Goal: Find specific page/section: Find specific page/section

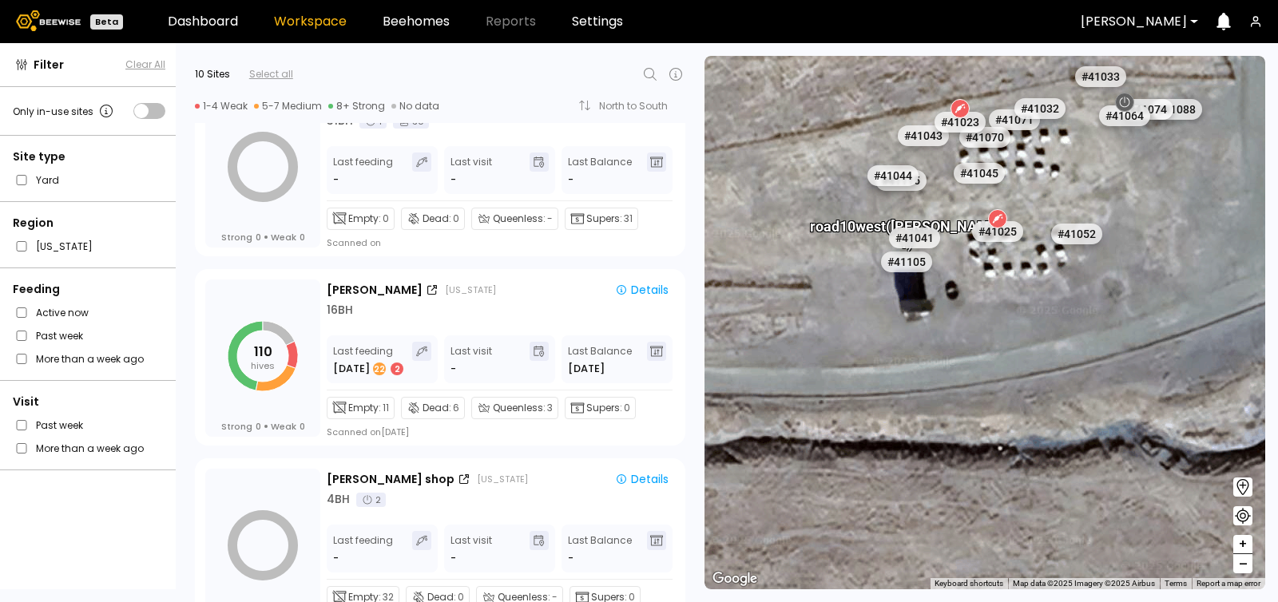
scroll to position [621, 0]
click at [424, 318] on div "[PERSON_NAME] [US_STATE] Details 16 BH Last feeding [DATE] 2 Last visit - Last …" at bounding box center [501, 359] width 348 height 159
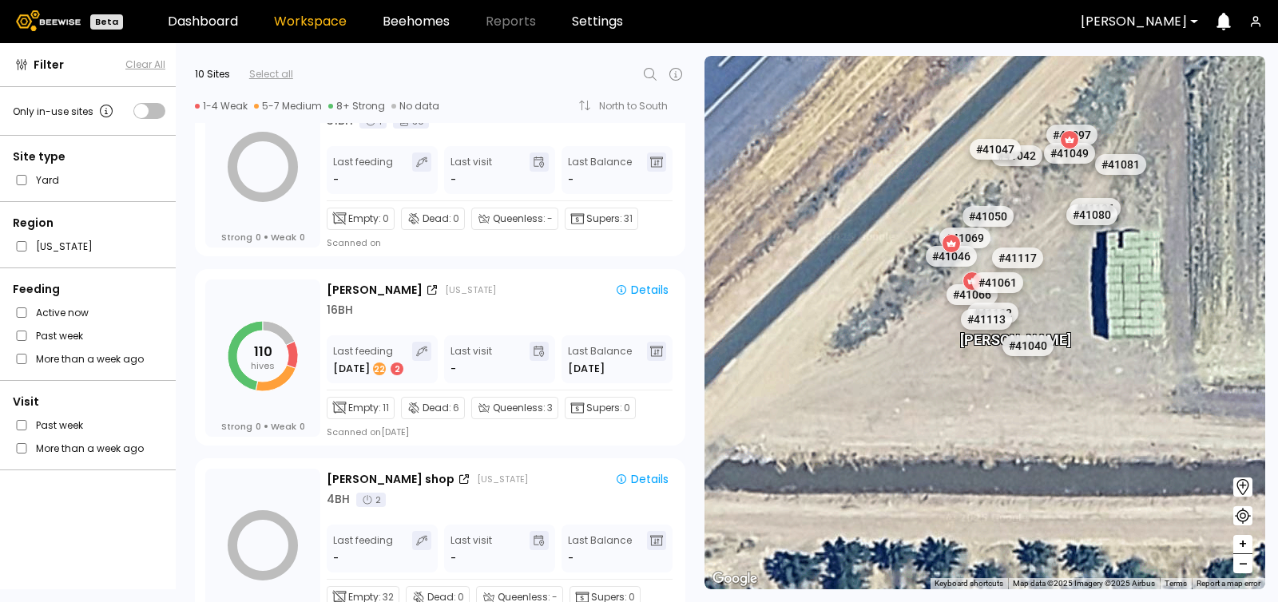
drag, startPoint x: 1110, startPoint y: 169, endPoint x: 1024, endPoint y: 224, distance: 102.8
click at [1024, 224] on div "# 41073 # 41036 # 40069 # 40702 # 40200 # 40113 # 40306 # 40736 # 40297 # 40345…" at bounding box center [984, 323] width 561 height 534
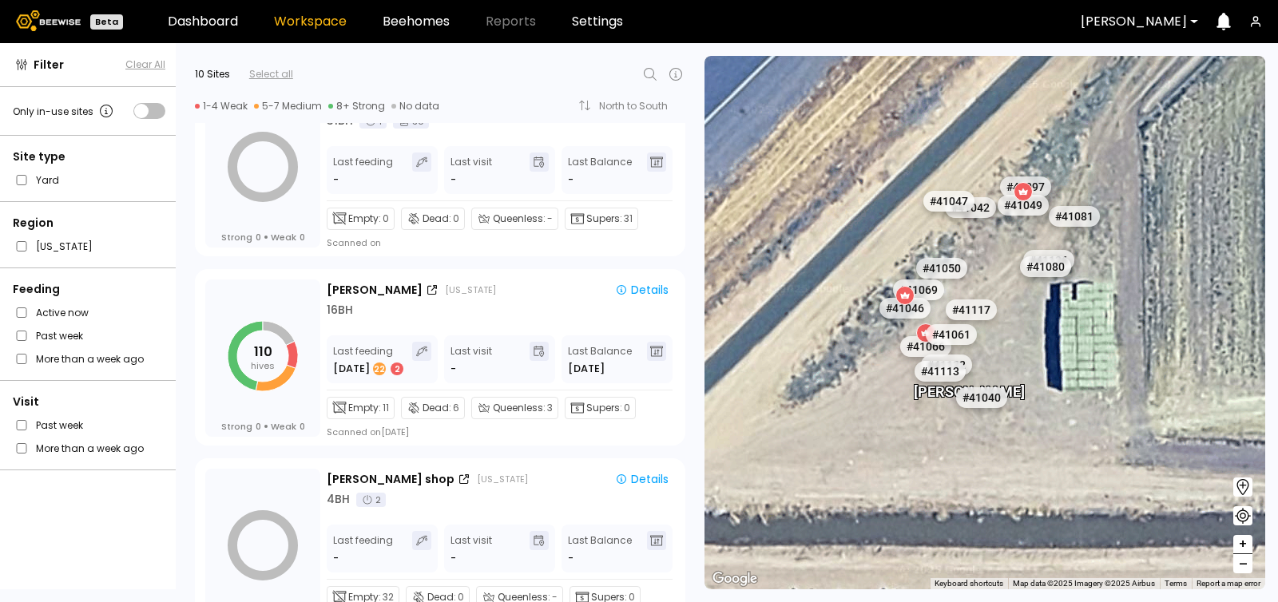
drag, startPoint x: 1000, startPoint y: 244, endPoint x: 983, endPoint y: 282, distance: 41.1
click at [976, 286] on div "# 41050" at bounding box center [967, 278] width 51 height 21
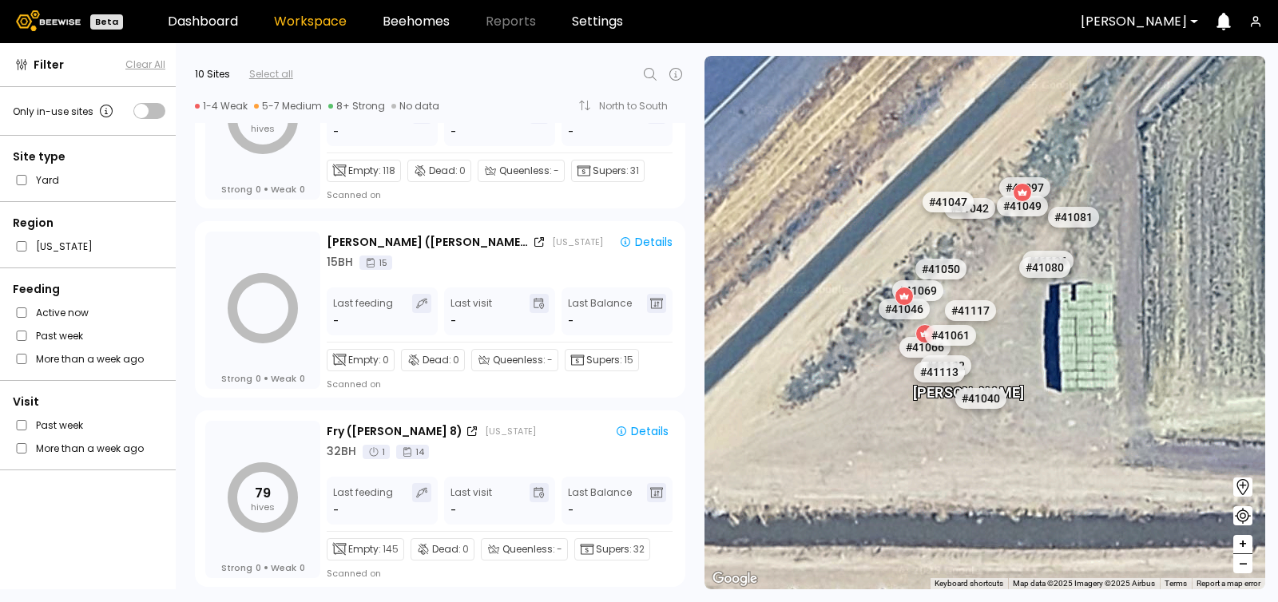
scroll to position [1426, 0]
click at [496, 435] on div "Fry (Dixon 8) California" at bounding box center [463, 431] width 272 height 17
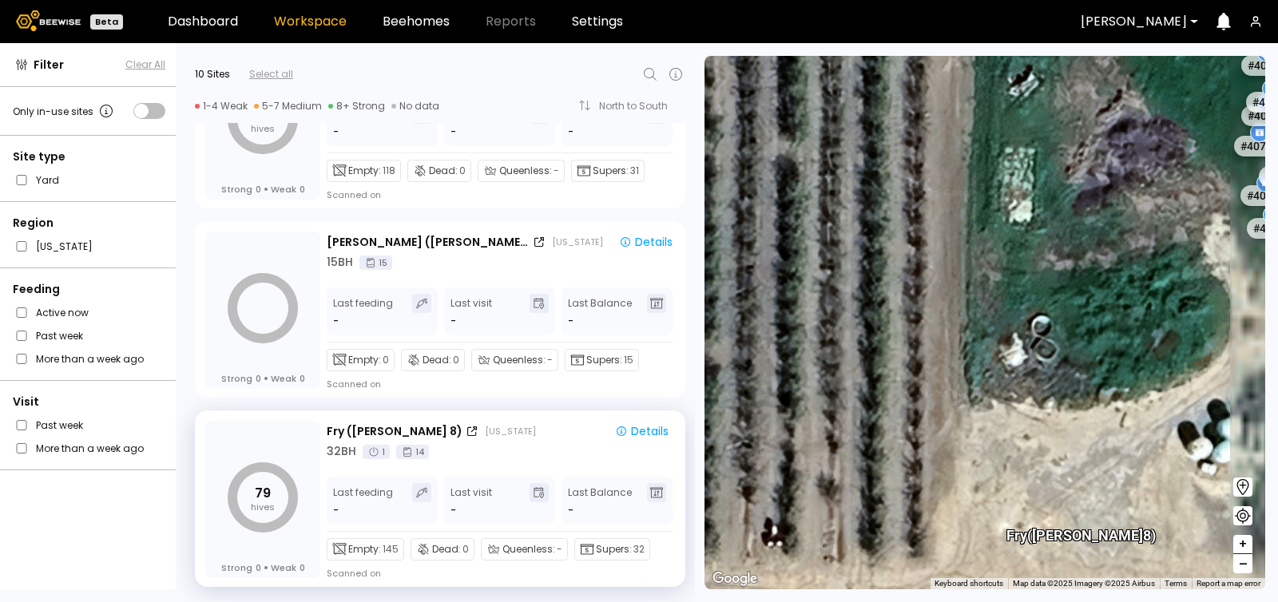
drag, startPoint x: 1106, startPoint y: 246, endPoint x: 685, endPoint y: 260, distance: 421.9
click at [685, 260] on div "Filter Clear All Only in-use sites Site type Yard Region California Feeding Act…" at bounding box center [639, 322] width 1278 height 559
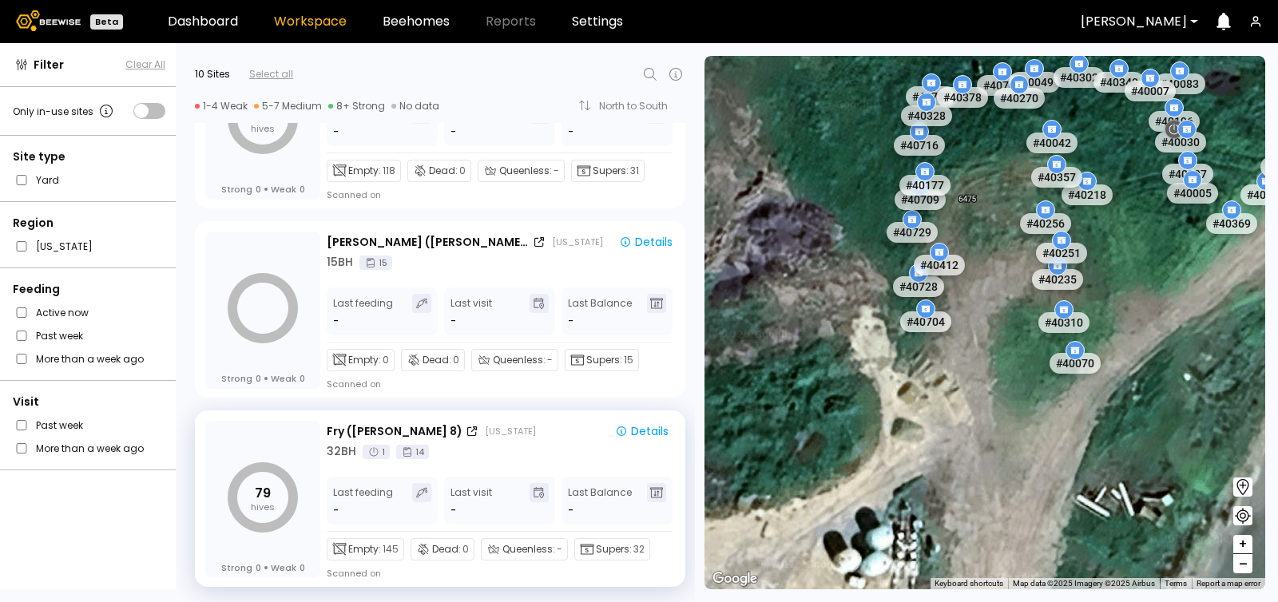
drag, startPoint x: 789, startPoint y: 288, endPoint x: 768, endPoint y: 279, distance: 22.5
click at [756, 320] on div "# 41073 # 41036 # 40069 # 40702 # 40200 # 40113 # 40306 # 40736 # 40297 # 40345…" at bounding box center [984, 323] width 561 height 534
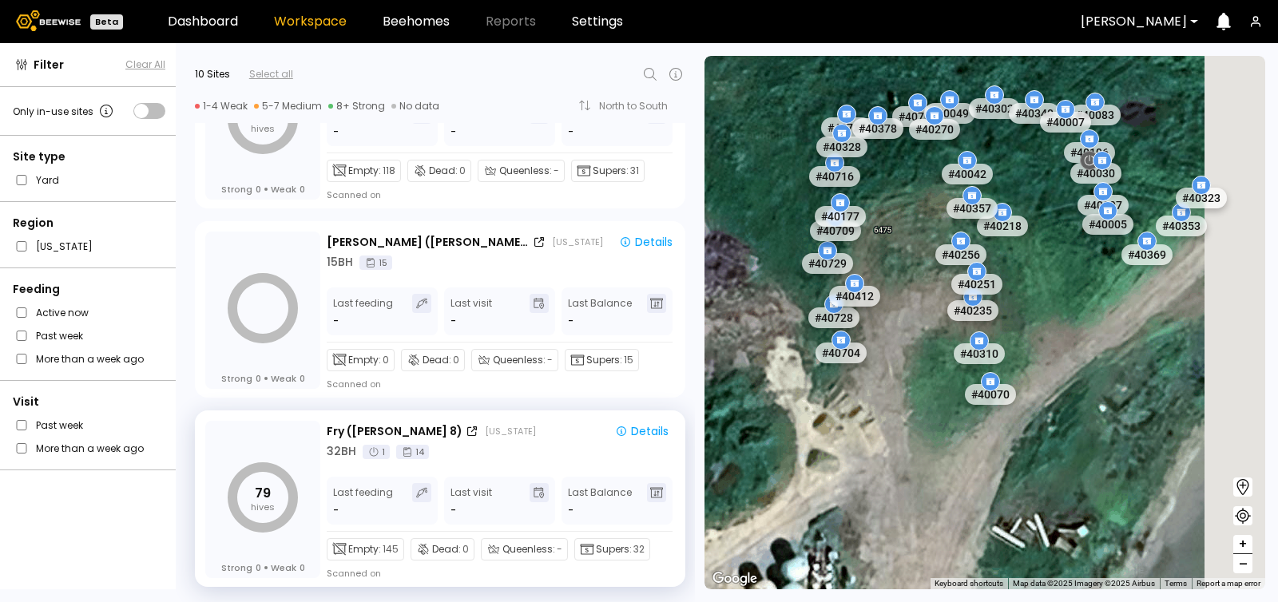
drag, startPoint x: 782, startPoint y: 225, endPoint x: 735, endPoint y: 233, distance: 47.8
click at [735, 233] on div "# 41073 # 41036 # 40069 # 40702 # 40200 # 40113 # 40306 # 40736 # 40297 # 40345…" at bounding box center [984, 323] width 561 height 534
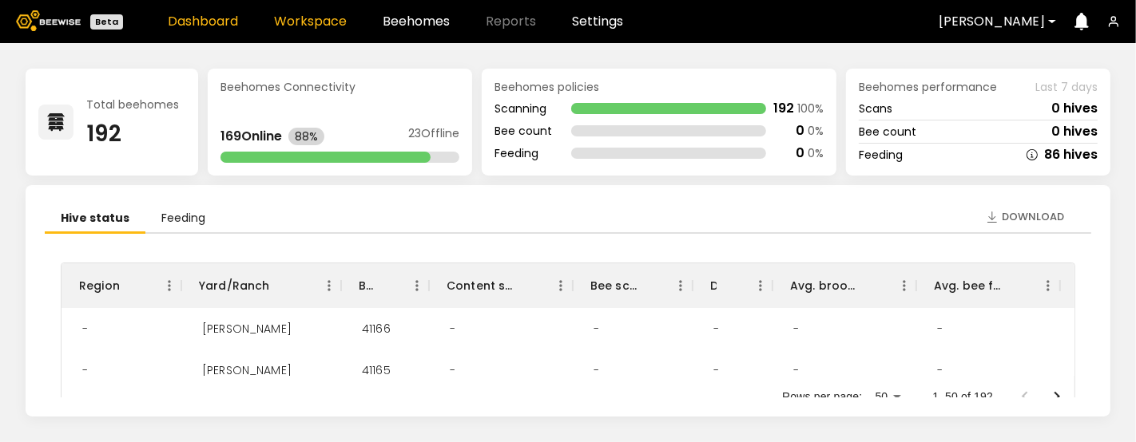
click at [327, 21] on link "Workspace" at bounding box center [310, 21] width 73 height 13
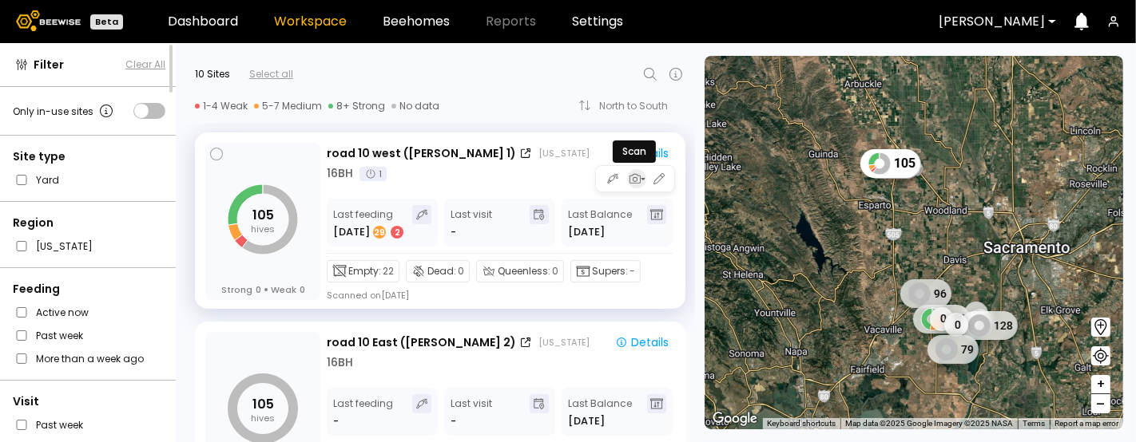
click at [640, 178] on icon "button" at bounding box center [643, 179] width 6 height 6
click at [633, 175] on icon "button" at bounding box center [634, 179] width 14 height 14
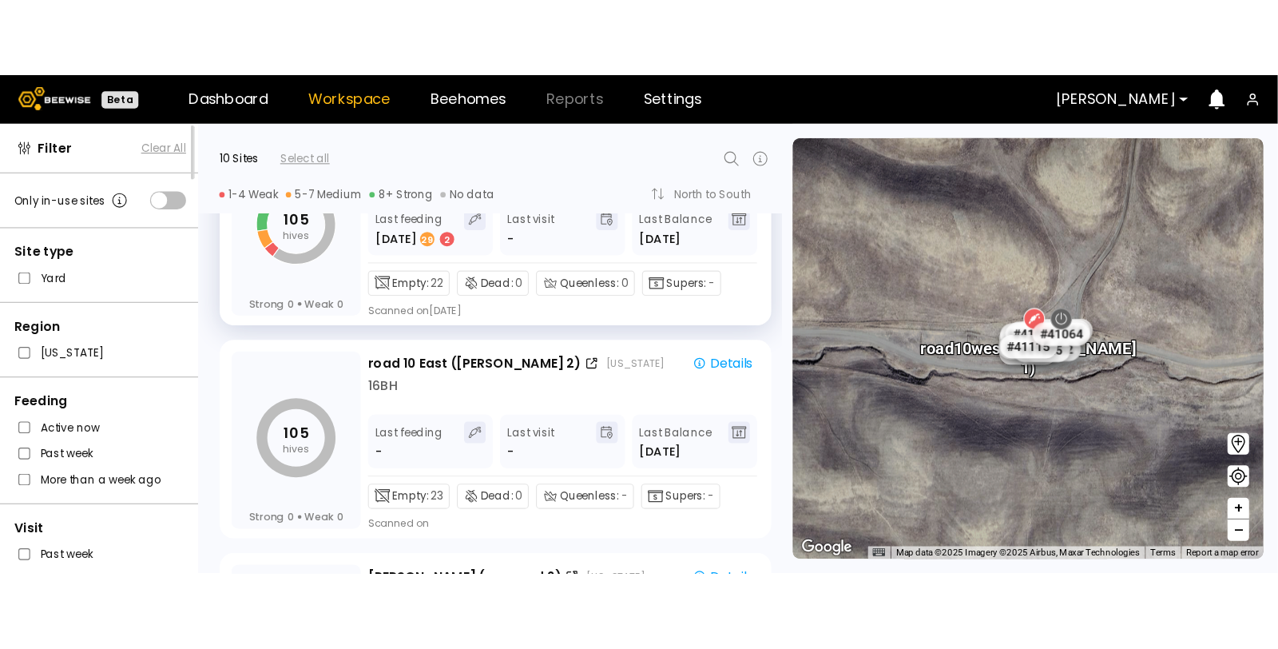
scroll to position [89, 0]
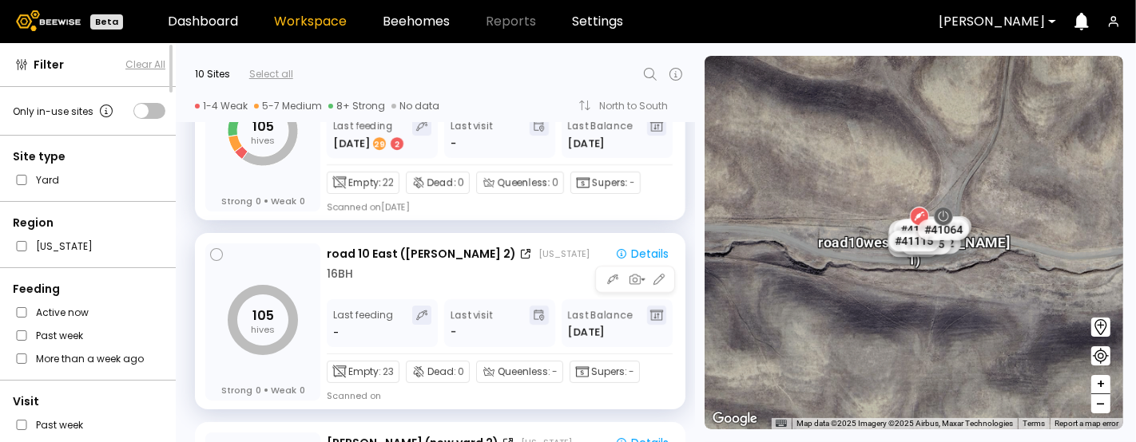
click at [408, 276] on div "16 BH" at bounding box center [501, 274] width 348 height 17
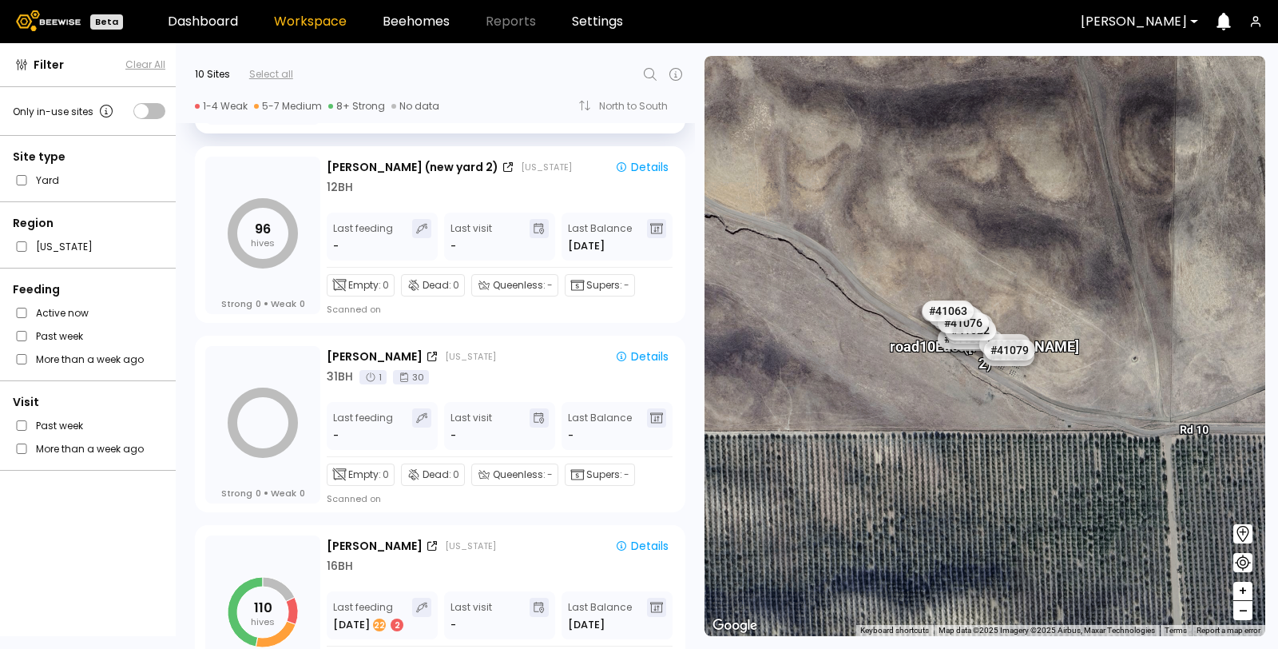
scroll to position [355, 0]
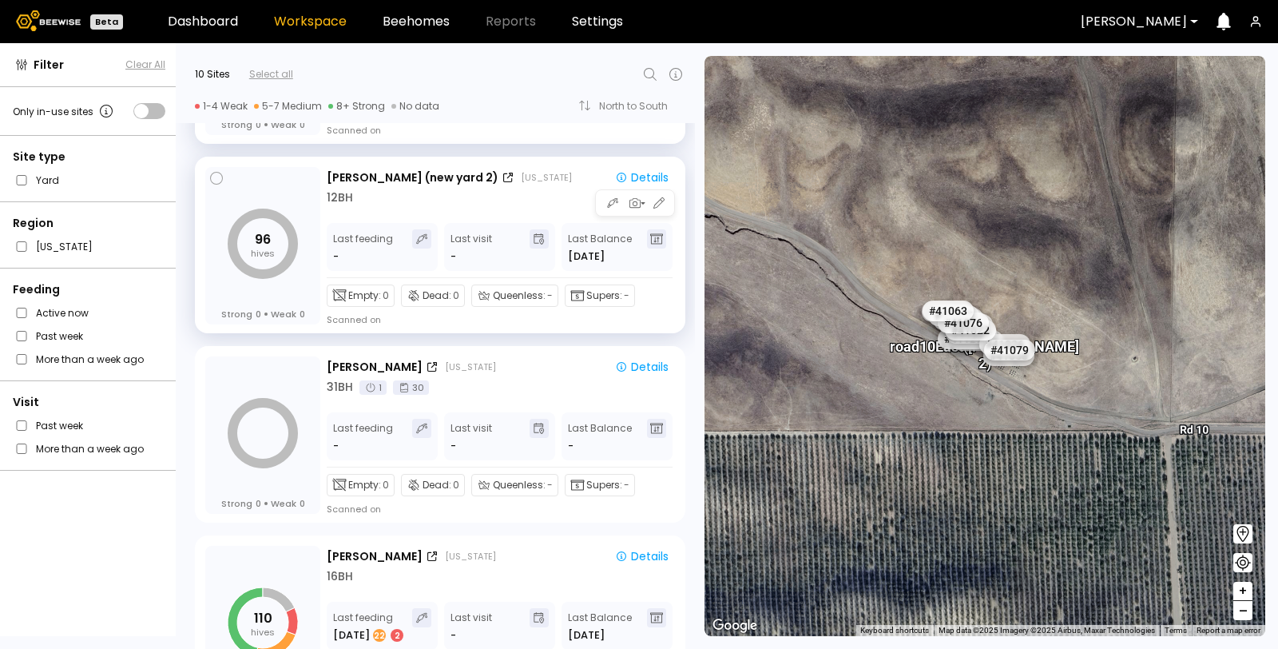
click at [351, 200] on div "12 BH" at bounding box center [340, 197] width 26 height 17
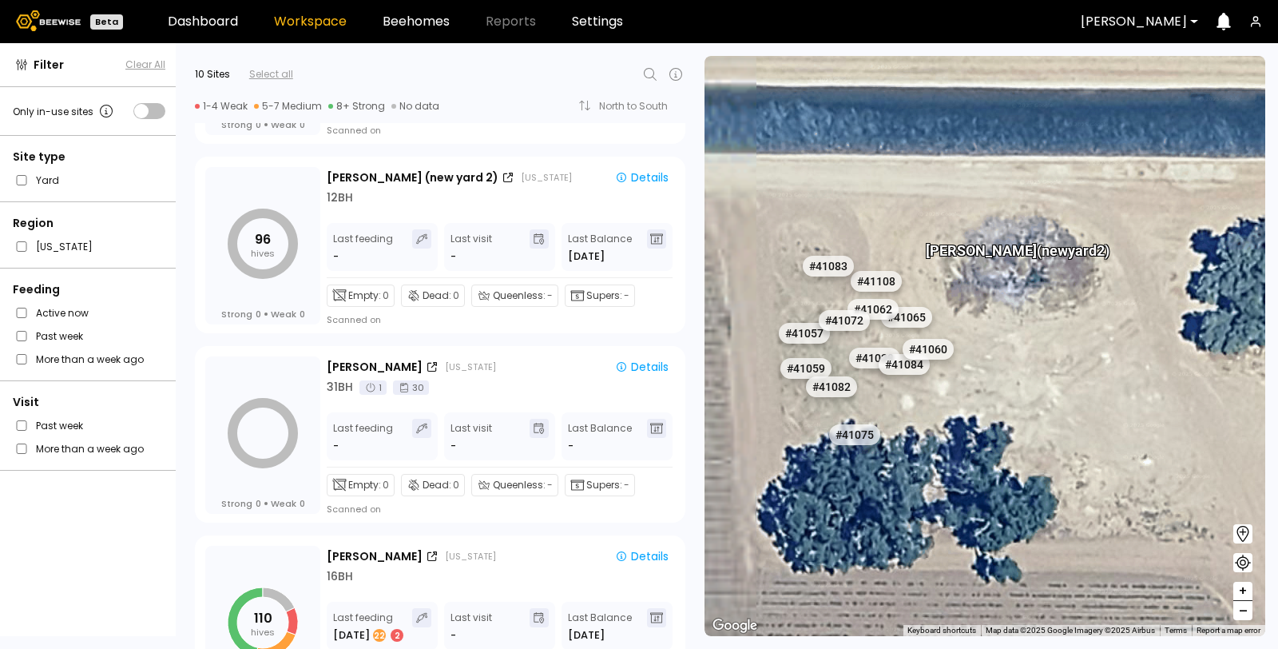
drag, startPoint x: 788, startPoint y: 363, endPoint x: 935, endPoint y: 386, distance: 148.8
click at [935, 386] on div "# 41067 # 41104 # 40702 # 40069 # 40113 # 40016 # 40408 # 40071 # 41038 # 41135…" at bounding box center [984, 346] width 561 height 580
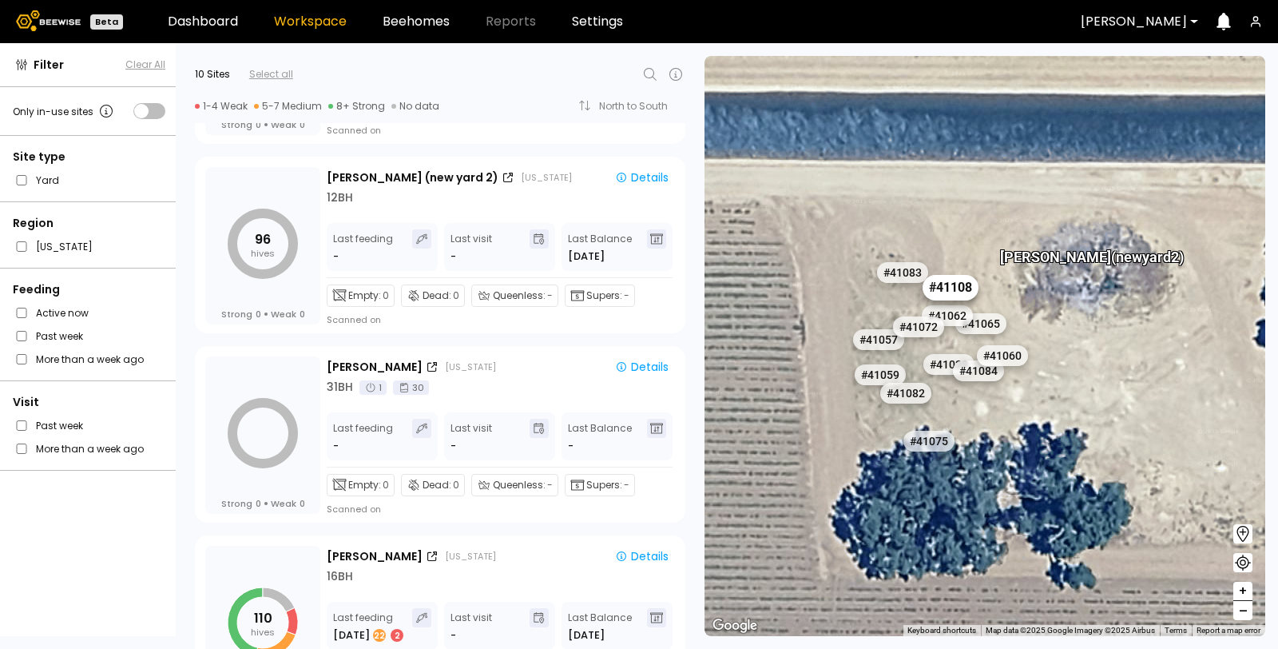
click at [948, 284] on div "# 41108" at bounding box center [951, 288] width 56 height 26
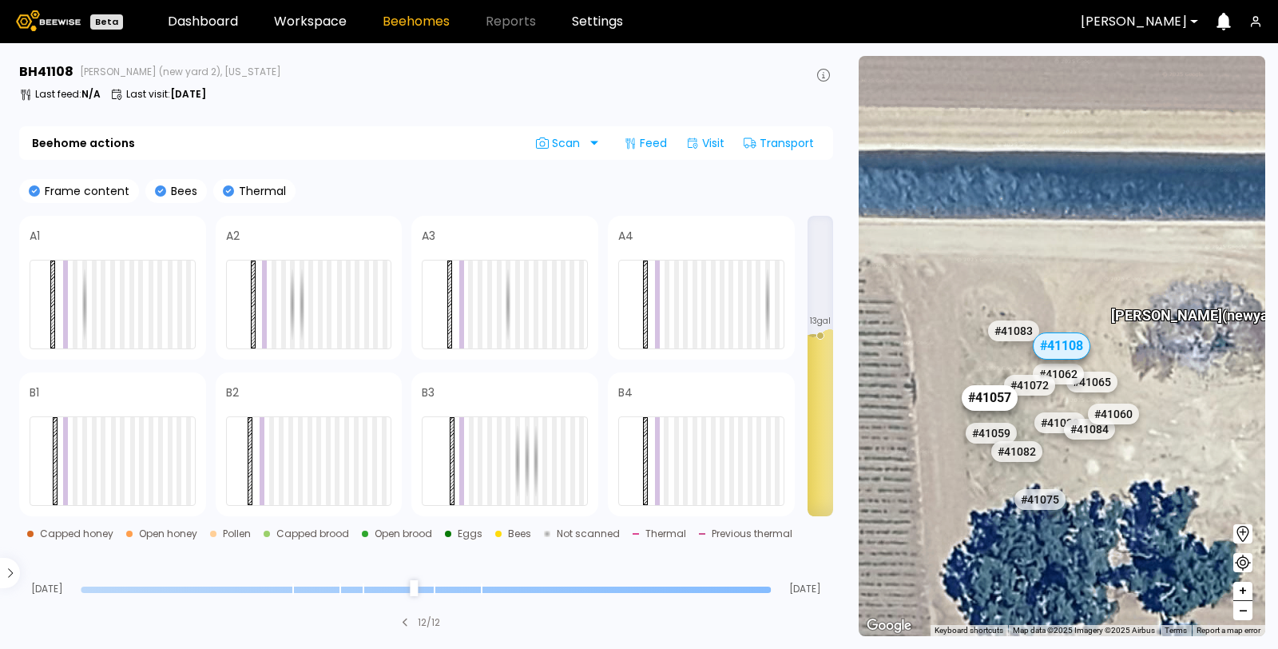
click at [990, 406] on div "# 41057" at bounding box center [990, 398] width 56 height 26
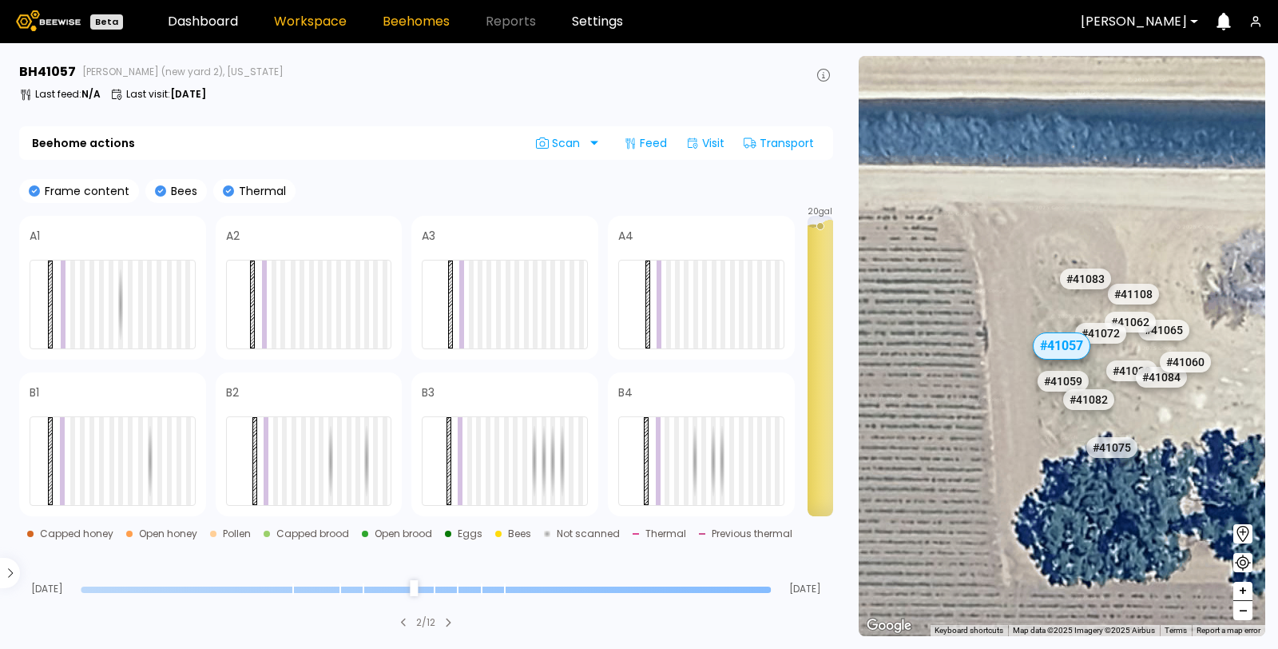
click at [289, 15] on link "Workspace" at bounding box center [310, 21] width 73 height 13
